Goal: Navigation & Orientation: Find specific page/section

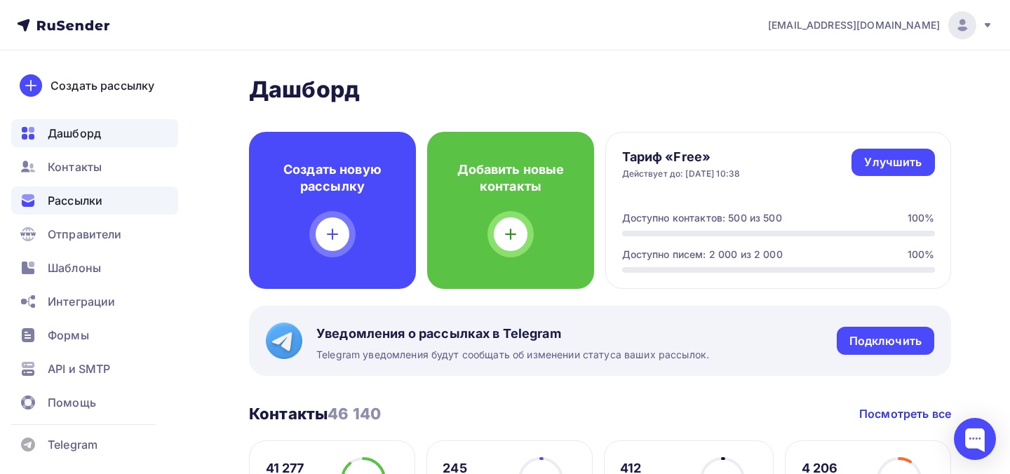
click at [119, 198] on div "Рассылки" at bounding box center [94, 201] width 167 height 28
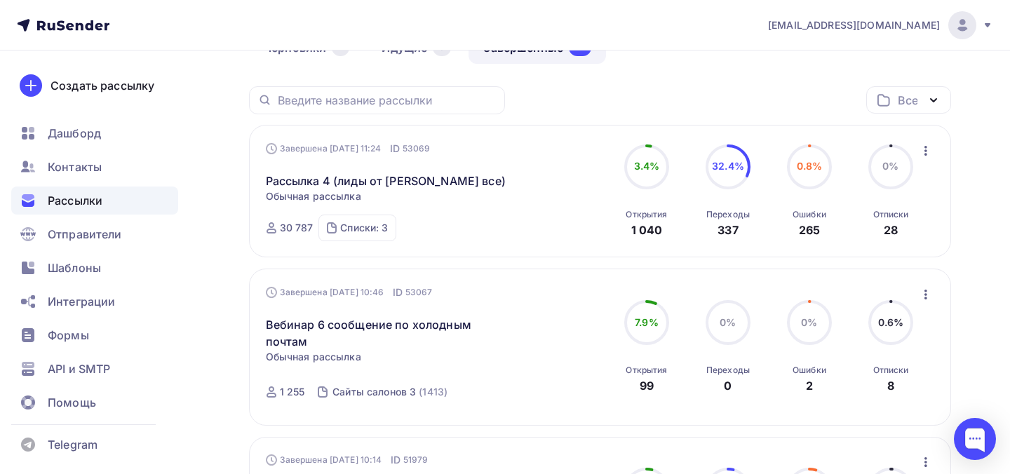
scroll to position [1, 0]
click at [332, 180] on link "Рассылка 4 (лиды от [PERSON_NAME] все)" at bounding box center [386, 181] width 240 height 17
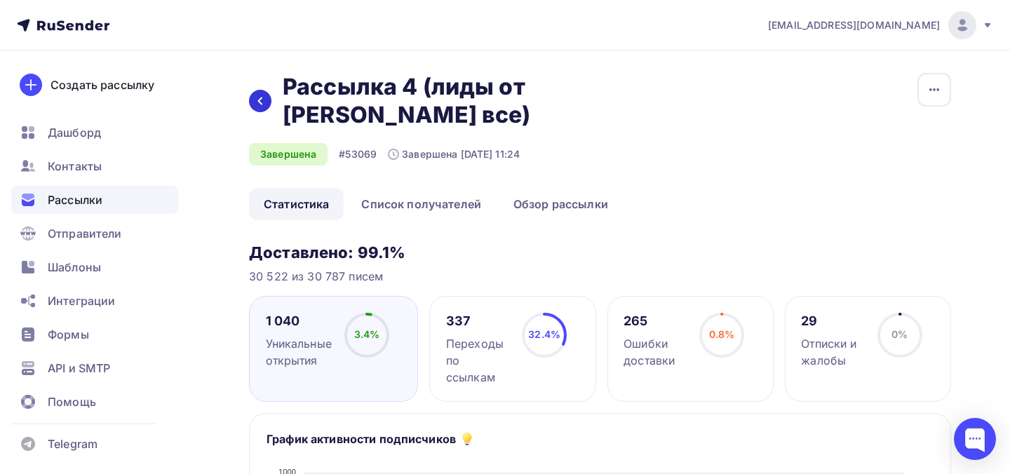
click at [267, 90] on div at bounding box center [260, 101] width 22 height 22
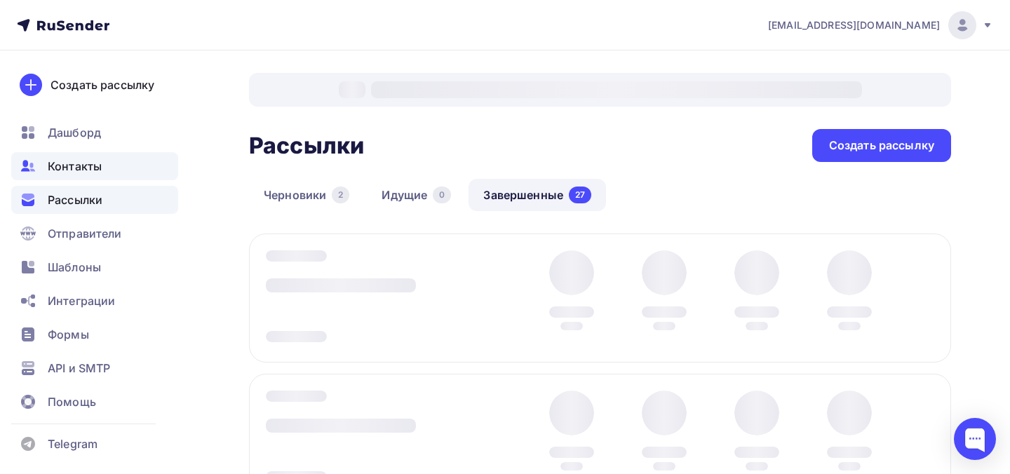
click at [103, 168] on div "Контакты" at bounding box center [94, 166] width 167 height 28
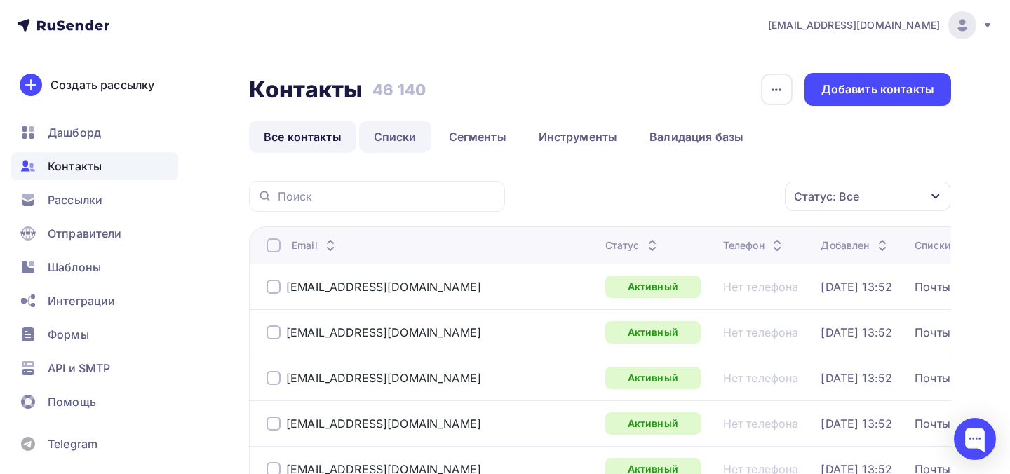
click at [389, 138] on link "Списки" at bounding box center [395, 137] width 72 height 32
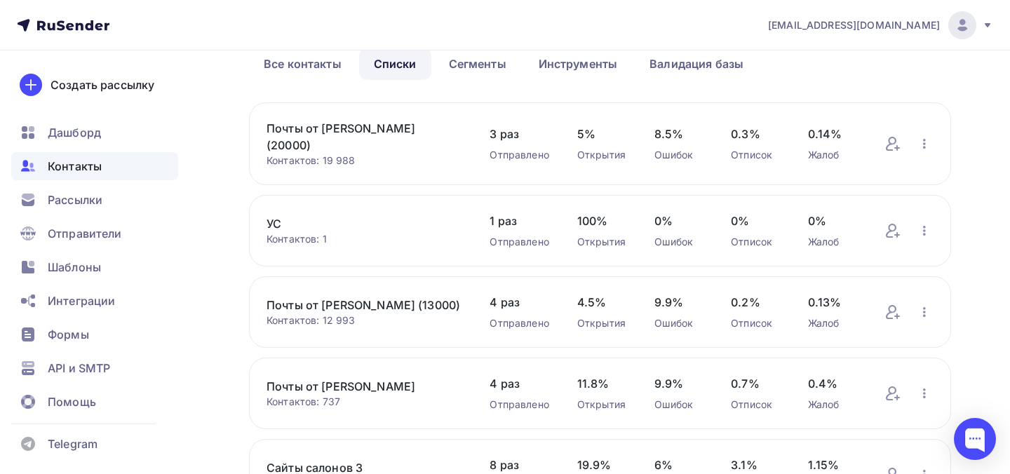
scroll to position [76, 0]
